Goal: Transaction & Acquisition: Obtain resource

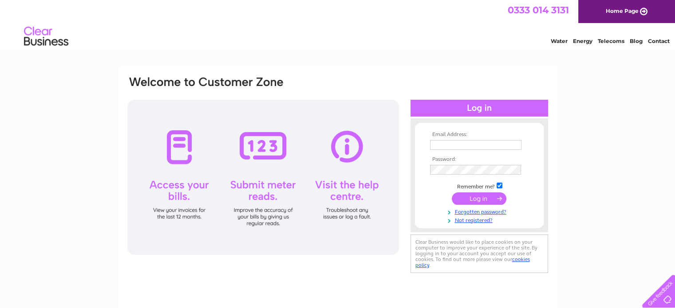
type input "[EMAIL_ADDRESS][DOMAIN_NAME]"
click at [481, 199] on input "submit" at bounding box center [479, 199] width 55 height 12
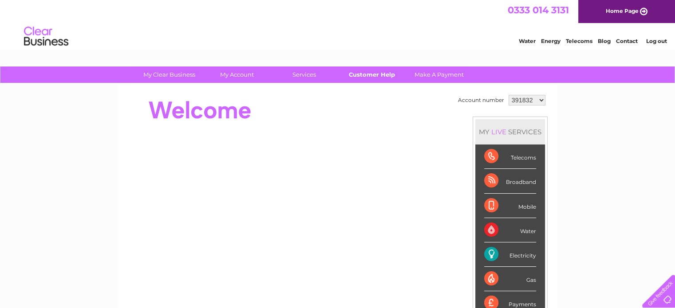
click at [355, 73] on link "Customer Help" at bounding box center [371, 75] width 73 height 16
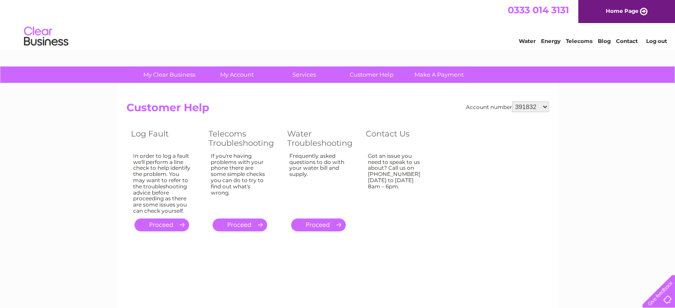
click at [247, 229] on link "." at bounding box center [240, 225] width 55 height 13
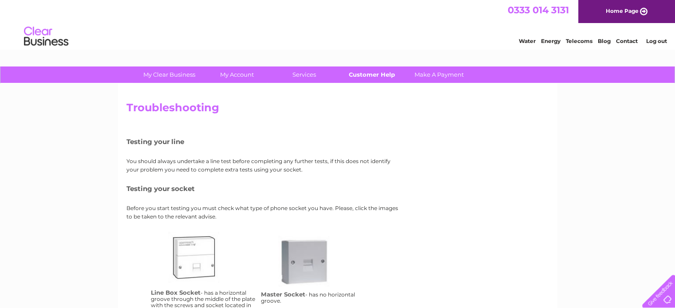
click at [360, 74] on link "Customer Help" at bounding box center [371, 75] width 73 height 16
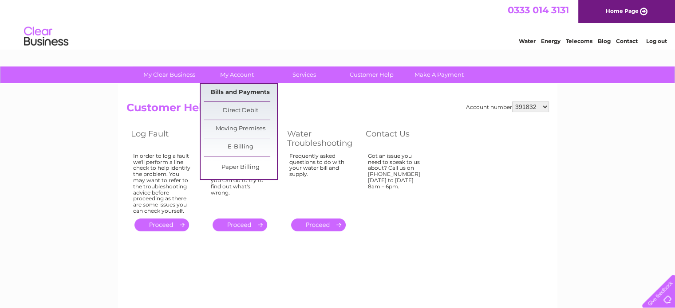
click at [243, 90] on link "Bills and Payments" at bounding box center [240, 93] width 73 height 18
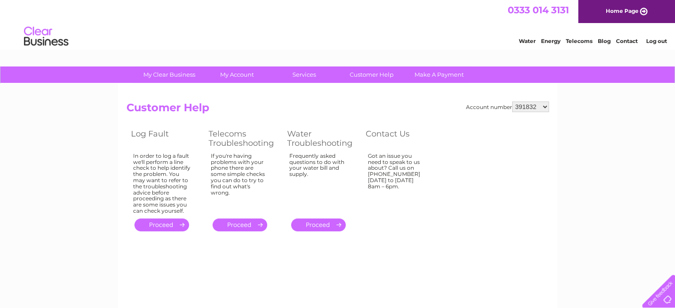
click at [534, 109] on select "391832 1029929 2022426" at bounding box center [530, 107] width 37 height 11
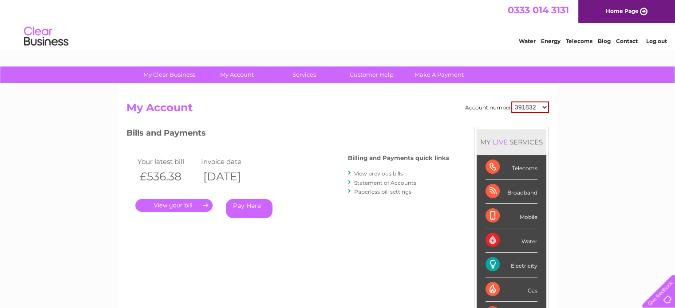
click at [533, 109] on select "391832 1029929 2022426" at bounding box center [530, 108] width 38 height 12
select select "1029929"
click at [511, 102] on select "391832 1029929 2022426" at bounding box center [530, 108] width 38 height 12
click at [534, 109] on select "391832 1029929 2022426" at bounding box center [530, 107] width 37 height 11
select select "391832"
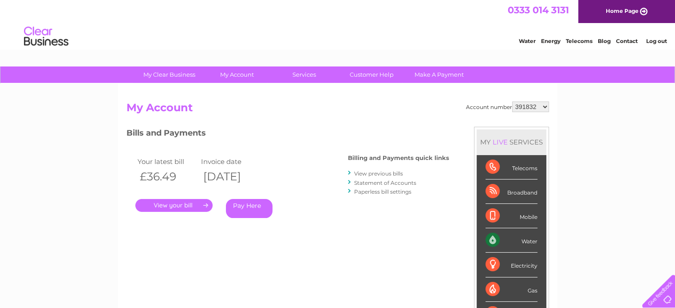
click at [512, 102] on select "391832 1029929 2022426" at bounding box center [530, 107] width 37 height 11
click at [191, 207] on link "." at bounding box center [173, 205] width 77 height 13
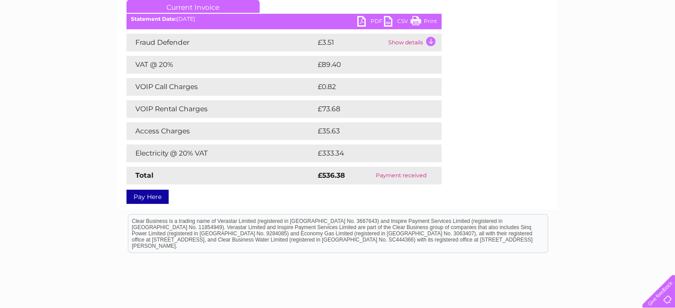
scroll to position [133, 0]
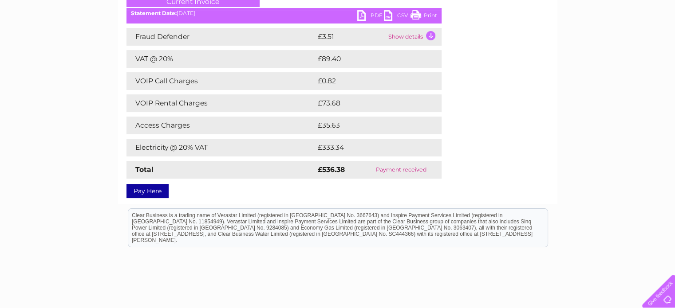
click at [374, 17] on link "PDF" at bounding box center [370, 16] width 27 height 13
click at [593, 98] on div "My Clear Business Login Details My Details My Preferences Link Account My Accou…" at bounding box center [337, 144] width 675 height 422
click at [596, 89] on div "My Clear Business Login Details My Details My Preferences Link Account My Accou…" at bounding box center [337, 144] width 675 height 422
